Goal: Book appointment/travel/reservation

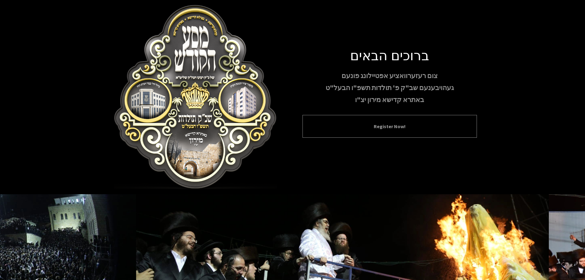
click at [384, 128] on button "Register Now!" at bounding box center [389, 126] width 159 height 7
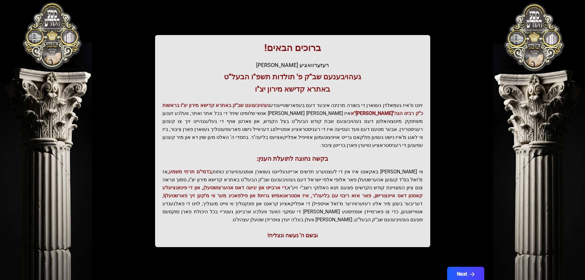
scroll to position [76, 0]
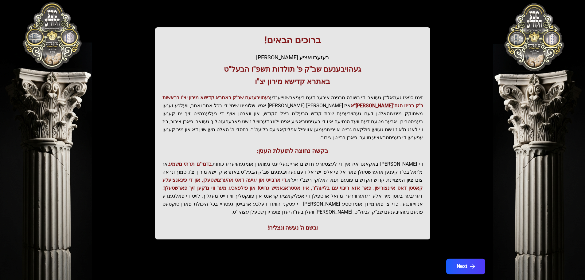
click at [462, 259] on button "Next" at bounding box center [465, 266] width 39 height 15
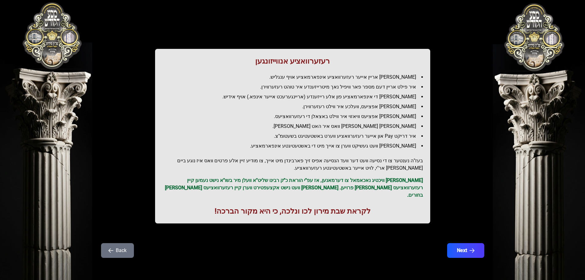
scroll to position [0, 0]
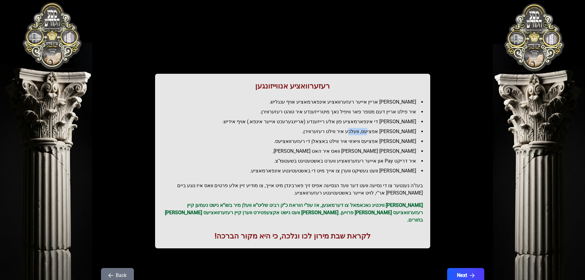
drag, startPoint x: 380, startPoint y: 134, endPoint x: 351, endPoint y: 133, distance: 29.5
click at [363, 134] on li "[PERSON_NAME] אפציעס, וועלכע איר ווילט רעזערווירן." at bounding box center [295, 131] width 256 height 7
drag, startPoint x: 326, startPoint y: 133, endPoint x: 312, endPoint y: 134, distance: 14.1
click at [319, 134] on li "[PERSON_NAME] אפציעס, וועלכע איר ווילט רעזערווירן." at bounding box center [295, 131] width 256 height 7
drag, startPoint x: 365, startPoint y: 140, endPoint x: 356, endPoint y: 141, distance: 9.5
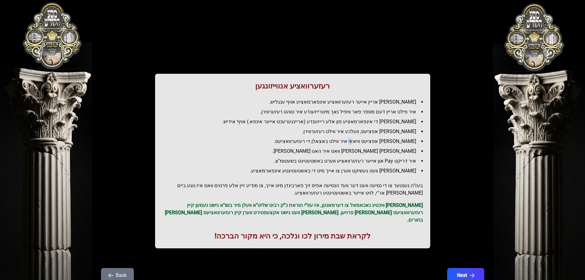
click at [357, 141] on li "[PERSON_NAME] אפציעס וויאזוי איר ווילט באצאלן די רעזערוואציעס." at bounding box center [295, 141] width 256 height 7
drag, startPoint x: 327, startPoint y: 141, endPoint x: 303, endPoint y: 141, distance: 24.0
click at [315, 141] on li "[PERSON_NAME] אפציעס וויאזוי איר ווילט באצאלן די רעזערוואציעס." at bounding box center [295, 141] width 256 height 7
drag, startPoint x: 366, startPoint y: 152, endPoint x: 336, endPoint y: 153, distance: 29.5
click at [338, 153] on li "[PERSON_NAME] [PERSON_NAME] וואס איר האט [PERSON_NAME]." at bounding box center [295, 150] width 256 height 7
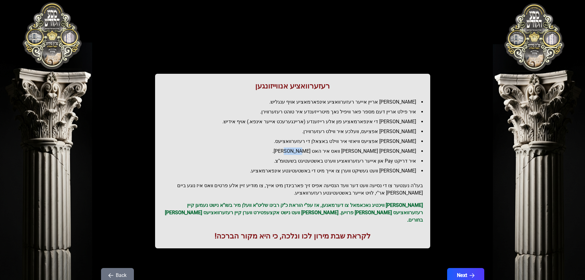
drag, startPoint x: 325, startPoint y: 151, endPoint x: 309, endPoint y: 153, distance: 16.0
click at [309, 153] on li "[PERSON_NAME] [PERSON_NAME] וואס איר האט [PERSON_NAME]." at bounding box center [295, 150] width 256 height 7
drag, startPoint x: 285, startPoint y: 151, endPoint x: 277, endPoint y: 151, distance: 8.0
click at [278, 151] on li "[PERSON_NAME] [PERSON_NAME] וואס איר האט [PERSON_NAME]." at bounding box center [295, 150] width 256 height 7
click at [271, 151] on li "[PERSON_NAME] [PERSON_NAME] וואס איר האט [PERSON_NAME]." at bounding box center [295, 150] width 256 height 7
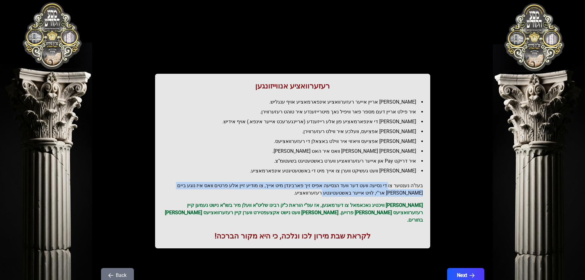
drag, startPoint x: 374, startPoint y: 192, endPoint x: 393, endPoint y: 177, distance: 25.2
click at [393, 177] on div "רעזערוואציע אנווייזונגען איר לייגט אריין אייער רעזערוואציע אינפארמאציע אויף ענג…" at bounding box center [292, 161] width 275 height 174
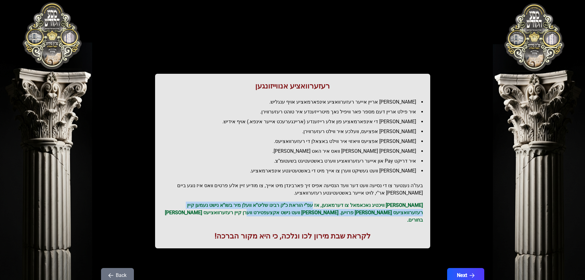
drag, startPoint x: 302, startPoint y: 213, endPoint x: 329, endPoint y: 204, distance: 28.3
click at [329, 204] on p "[PERSON_NAME] וויכטיג נאכאמאל צו דערמאנען, אז עפ"י הוראת כ"ק רבינו שליט"א וועלן…" at bounding box center [292, 213] width 260 height 22
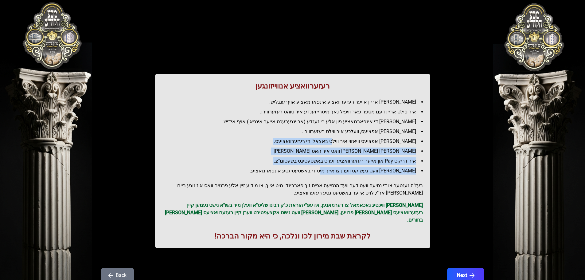
drag, startPoint x: 345, startPoint y: 135, endPoint x: 345, endPoint y: 140, distance: 5.2
click at [345, 132] on ul "[PERSON_NAME] אריין אייער רעזערוואציע אינפארמאציע אויף ענגליש. איר פילט אריין ד…" at bounding box center [292, 136] width 260 height 76
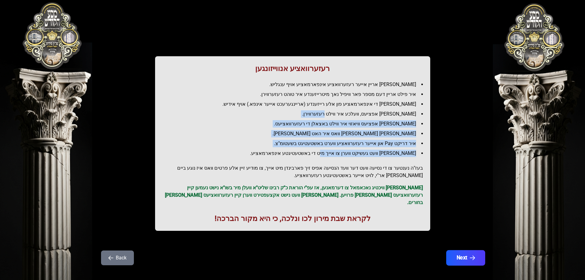
click at [461, 250] on button "Next" at bounding box center [465, 257] width 39 height 15
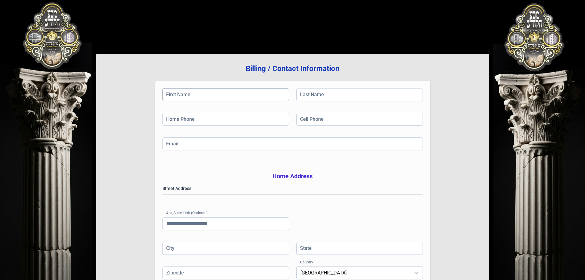
scroll to position [0, 0]
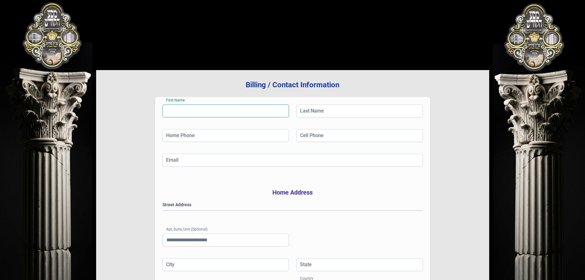
click at [233, 106] on input "First Name" at bounding box center [225, 110] width 127 height 13
type input "******"
type input "*********"
type input "**********"
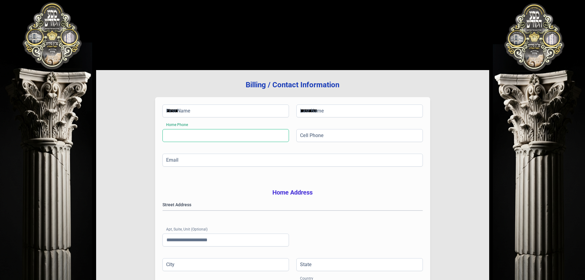
type input "*********"
type input "********"
type input "**"
type input "*****"
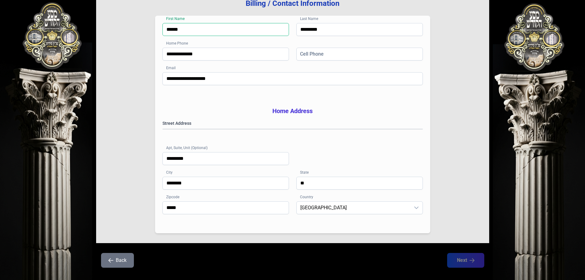
scroll to position [92, 0]
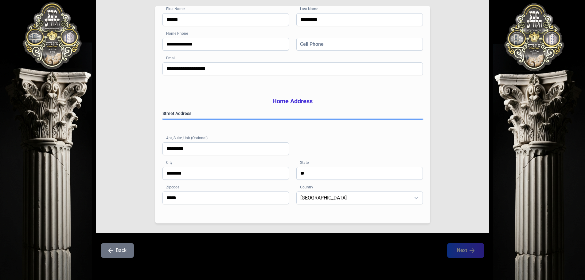
click at [163, 119] on gmp-place-autocomplete at bounding box center [163, 119] width 0 height 0
type input "*********"
click at [460, 216] on div "**********" at bounding box center [292, 106] width 393 height 254
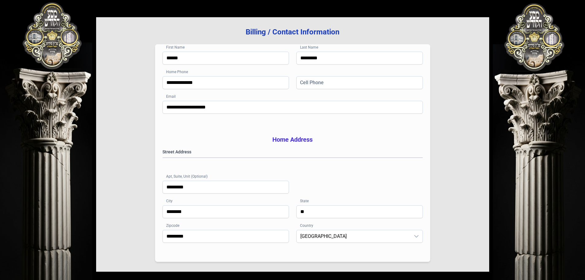
scroll to position [0, 0]
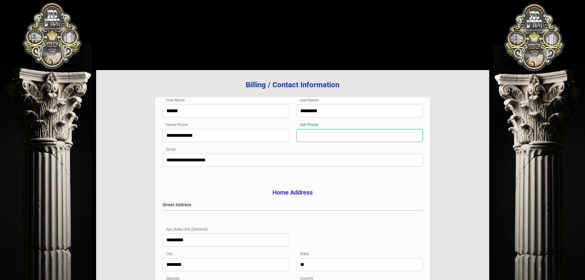
click at [335, 136] on input "Cell Phone" at bounding box center [359, 135] width 127 height 13
type input "**********"
type input "*****"
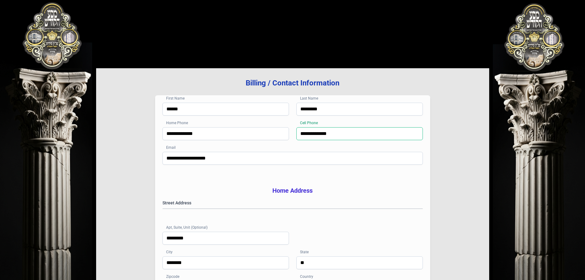
scroll to position [100, 0]
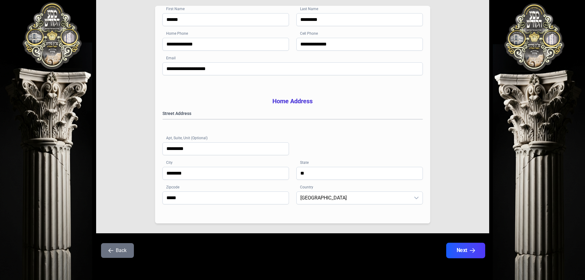
click at [464, 252] on button "Next" at bounding box center [465, 250] width 39 height 15
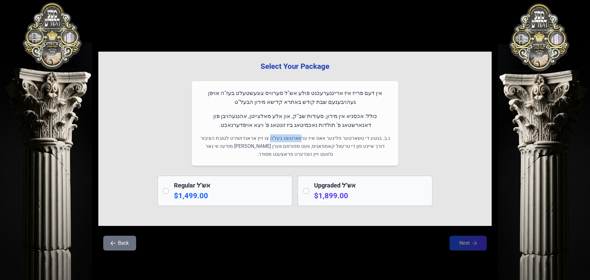
drag, startPoint x: 308, startPoint y: 140, endPoint x: 280, endPoint y: 139, distance: 28.3
click at [280, 139] on p "נ.ב. בנוגע די טשארטער פליגער וואס איז ערווארטעט בעז"ה צו זיין אראנדזשירט לטובת …" at bounding box center [295, 146] width 192 height 24
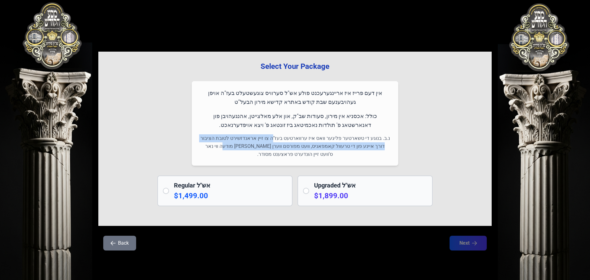
drag, startPoint x: 254, startPoint y: 149, endPoint x: 282, endPoint y: 134, distance: 31.5
click at [282, 134] on div "אין דעם פרייז איז אריינגערעכנט פולע אש"ל סערוויס צוגעשטעלט בעז"ה אויפן געהויבענ…" at bounding box center [295, 123] width 206 height 84
click at [323, 149] on p "נ.ב. בנוגע די טשארטער פליגער וואס איז ערווארטעט בעז"ה צו זיין אראנדזשירט לטובת …" at bounding box center [295, 146] width 192 height 24
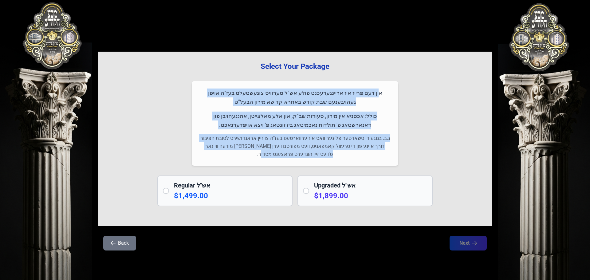
drag, startPoint x: 277, startPoint y: 154, endPoint x: 351, endPoint y: 94, distance: 95.0
click at [395, 95] on div "אין דעם פרייז איז אריינגערעכנט פולע אש"ל סערוויס צוגעשטעלט בעז"ה אויפן געהויבענ…" at bounding box center [295, 123] width 206 height 84
click at [310, 137] on p "נ.ב. בנוגע די טשארטער פליגער וואס איז ערווארטעט בעז"ה צו זיין אראנדזשירט לטובת …" at bounding box center [295, 146] width 192 height 24
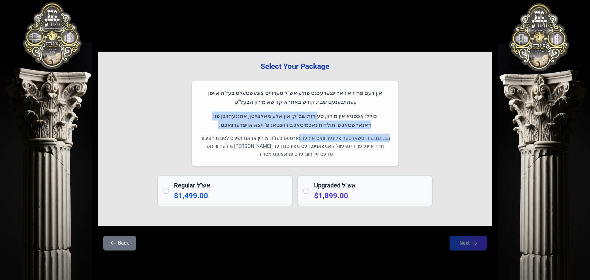
drag, startPoint x: 305, startPoint y: 140, endPoint x: 335, endPoint y: 118, distance: 37.1
click at [335, 119] on div "אין דעם פרייז איז אריינגערעכנט פולע אש"ל סערוויס צוגעשטעלט בעז"ה אויפן געהויבענ…" at bounding box center [295, 123] width 206 height 84
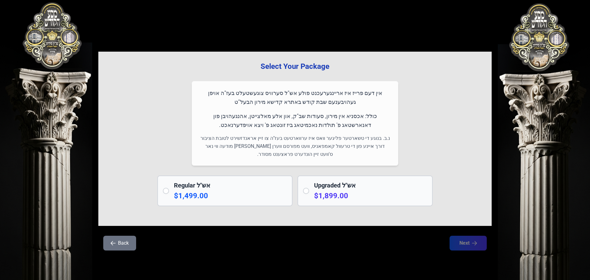
click at [348, 115] on p "כולל: אכסניא אין מירון, סעודות שב"ק, און אלע מאלצייטן, אהנגעהויבן פון דאנארשטאג…" at bounding box center [295, 121] width 192 height 18
click at [280, 112] on p "כולל: אכסניא אין מירון, סעודות שב"ק, און אלע מאלצייטן, אהנגעהויבן פון דאנארשטאג…" at bounding box center [295, 121] width 192 height 18
drag, startPoint x: 226, startPoint y: 116, endPoint x: 275, endPoint y: 119, distance: 49.2
click at [272, 118] on p "כולל: אכסניא אין מירון, סעודות שב"ק, און אלע מאלצייטן, אהנגעהויבן פון דאנארשטאג…" at bounding box center [295, 121] width 192 height 18
drag, startPoint x: 347, startPoint y: 145, endPoint x: 319, endPoint y: 148, distance: 28.4
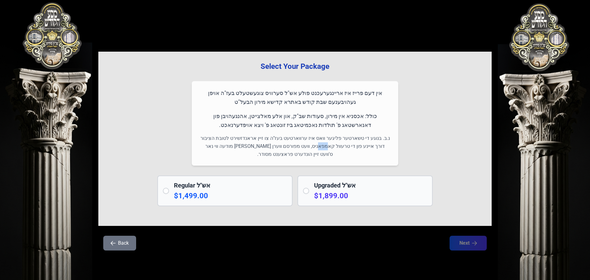
click at [327, 148] on p "נ.ב. בנוגע די טשארטער פליגער וואס איז ערווארטעט בעז"ה צו זיין אראנדזשירט לטובת …" at bounding box center [295, 146] width 192 height 24
drag, startPoint x: 294, startPoint y: 139, endPoint x: 328, endPoint y: 142, distance: 34.2
click at [318, 139] on p "נ.ב. בנוגע די טשארטער פליגער וואס איז ערווארטעט בעז"ה צו זיין אראנדזשירט לטובת …" at bounding box center [295, 146] width 192 height 24
drag, startPoint x: 350, startPoint y: 148, endPoint x: 331, endPoint y: 149, distance: 18.1
click at [333, 148] on p "נ.ב. בנוגע די טשארטער פליגער וואס איז ערווארטעט בעז"ה צו זיין אראנדזשירט לטובת …" at bounding box center [295, 146] width 192 height 24
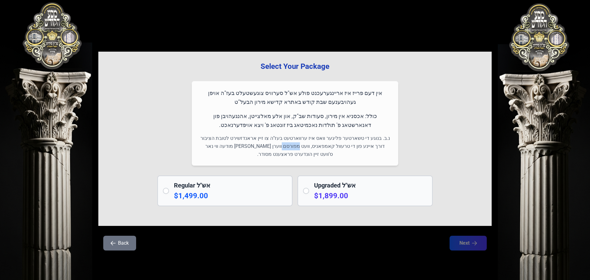
drag, startPoint x: 315, startPoint y: 148, endPoint x: 297, endPoint y: 147, distance: 18.2
click at [297, 147] on p "נ.ב. בנוגע די טשארטער פליגער וואס איז ערווארטעט בעז"ה צו זיין אראנדזשירט לטובת …" at bounding box center [295, 146] width 192 height 24
drag, startPoint x: 282, startPoint y: 147, endPoint x: 255, endPoint y: 146, distance: 27.1
click at [267, 146] on p "נ.ב. בנוגע די טשארטער פליגער וואס איז ערווארטעט בעז"ה צו זיין אראנדזשירט לטובת …" at bounding box center [295, 146] width 192 height 24
drag, startPoint x: 248, startPoint y: 146, endPoint x: 221, endPoint y: 145, distance: 26.8
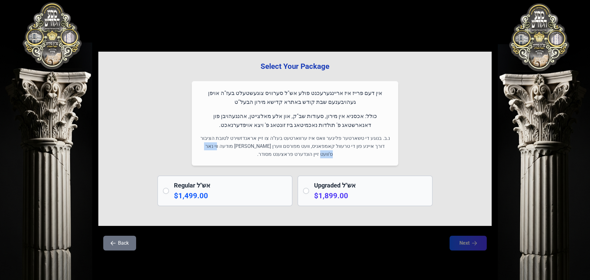
click at [224, 145] on p "נ.ב. בנוגע די טשארטער פליגער וואס איז ערווארטעט בעז"ה צו זיין אראנדזשירט לטובת …" at bounding box center [295, 146] width 192 height 24
click at [119, 247] on button "Back" at bounding box center [119, 243] width 33 height 15
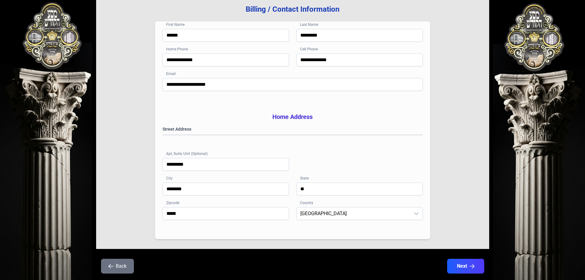
scroll to position [100, 0]
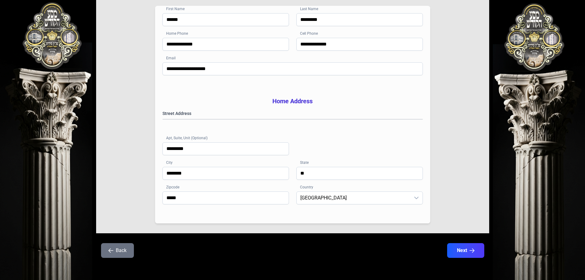
click at [123, 250] on button "Back" at bounding box center [117, 250] width 33 height 15
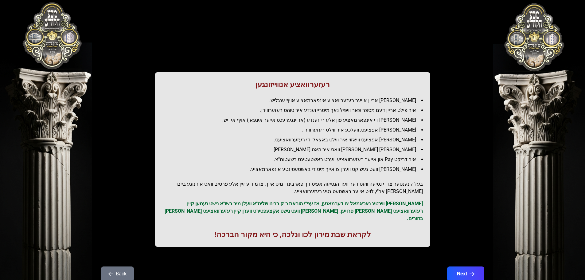
scroll to position [0, 0]
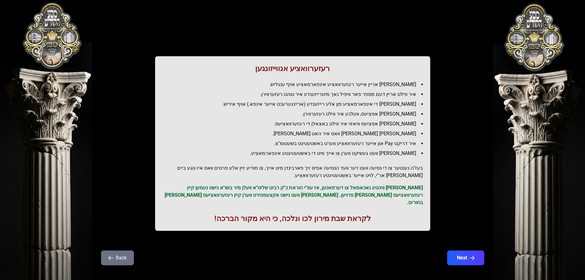
click at [114, 251] on button "Back" at bounding box center [117, 257] width 33 height 15
